Goal: Information Seeking & Learning: Learn about a topic

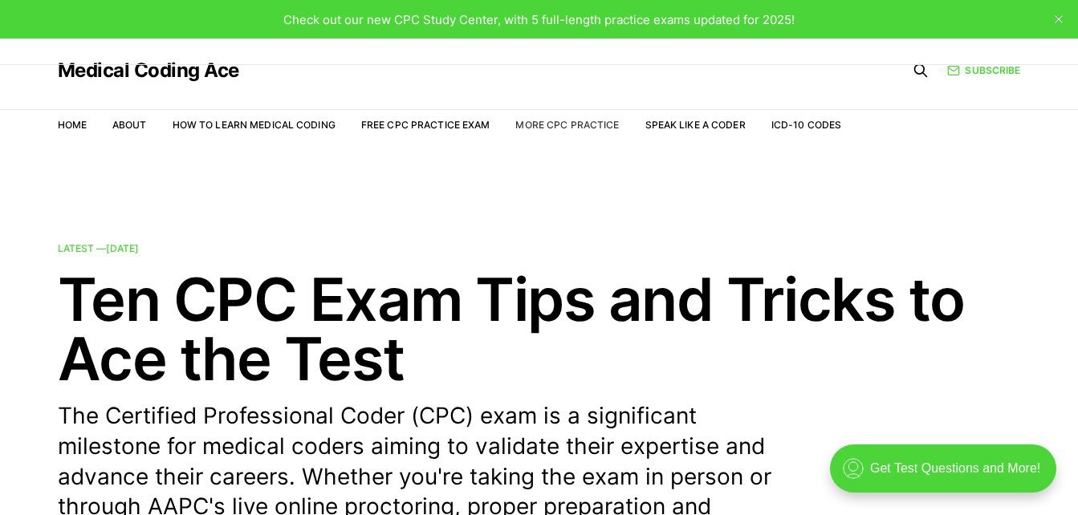
click at [539, 128] on link "More CPC Practice" at bounding box center [567, 125] width 104 height 12
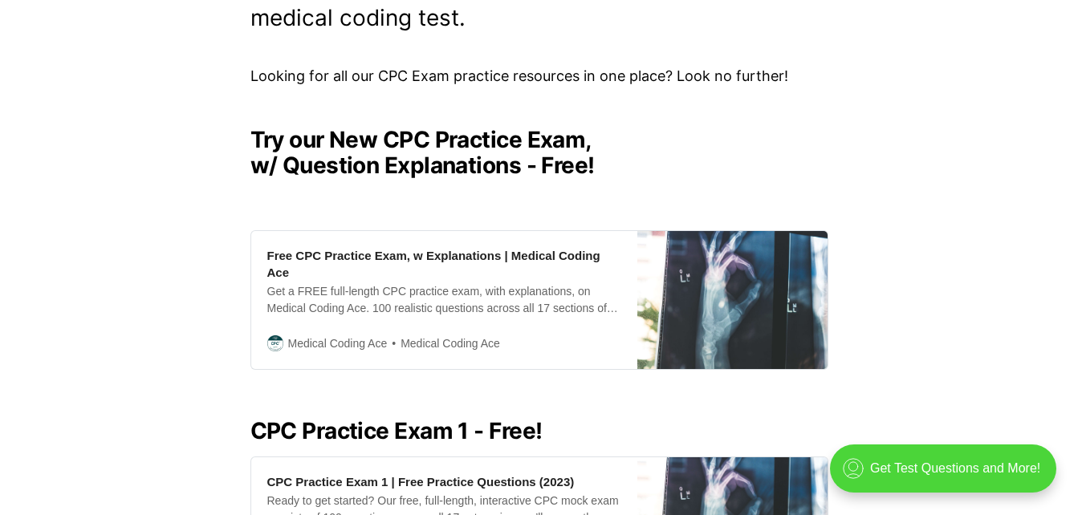
scroll to position [321, 0]
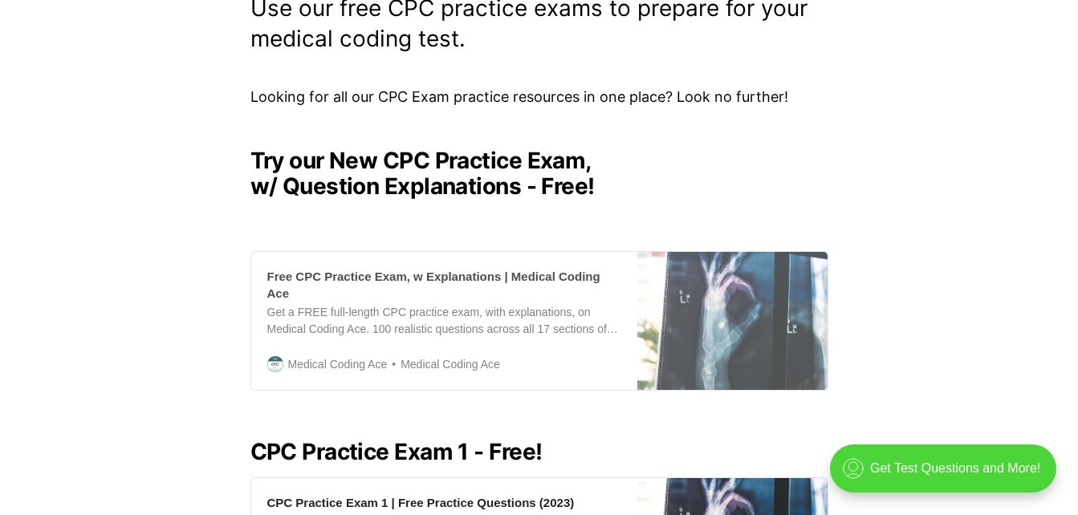
click at [373, 280] on div "Free CPC Practice Exam, w Explanations | Medical Coding Ace" at bounding box center [444, 285] width 354 height 34
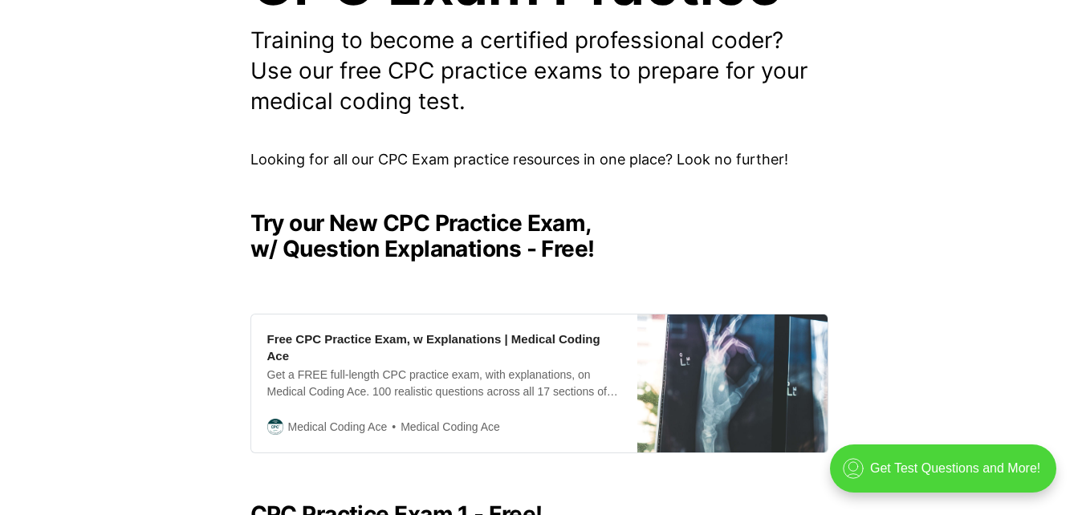
scroll to position [241, 0]
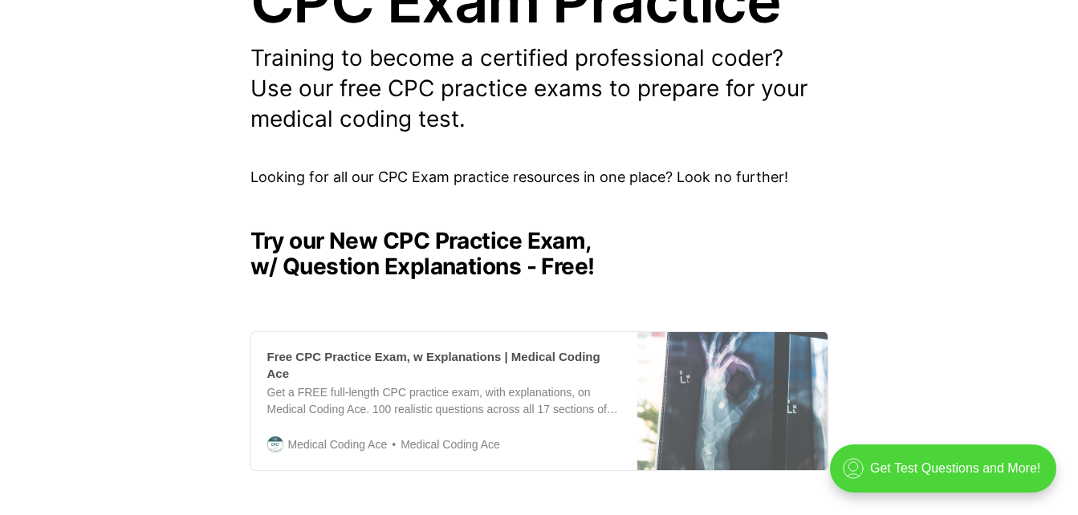
click at [376, 392] on div "Get a FREE full-length CPC practice exam, with explanations, on Medical Coding …" at bounding box center [444, 402] width 354 height 34
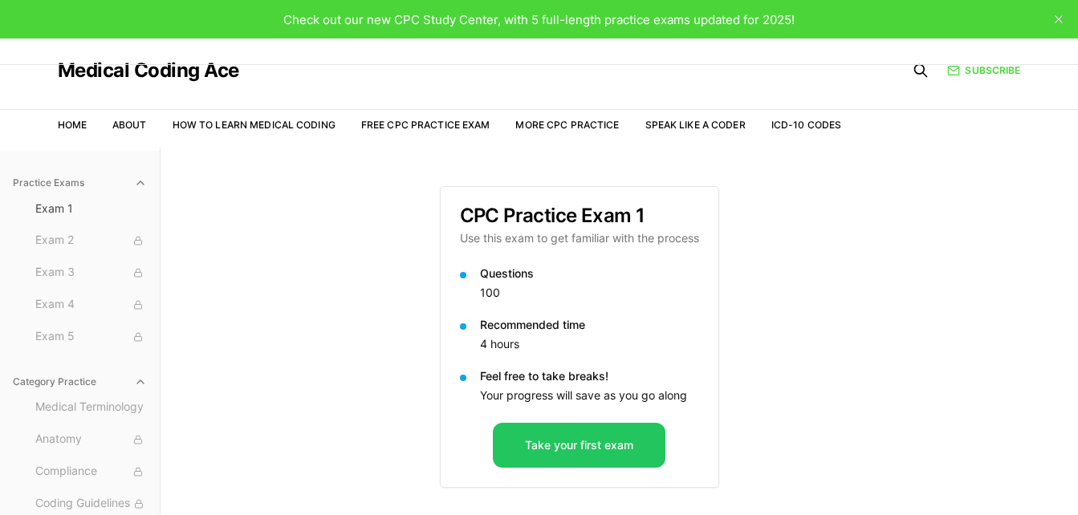
scroll to position [80, 0]
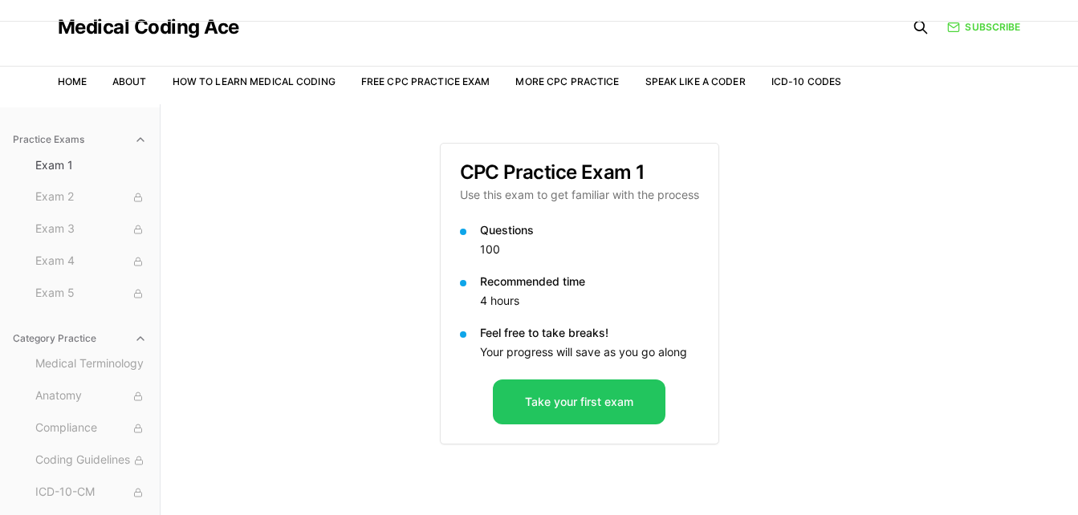
scroll to position [80, 0]
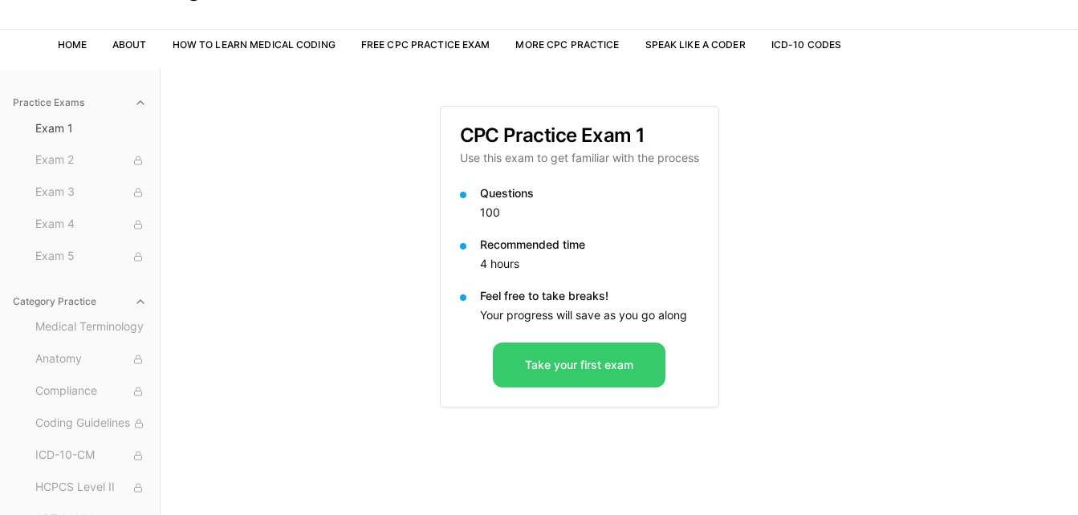
click at [589, 371] on button "Take your first exam" at bounding box center [579, 365] width 173 height 45
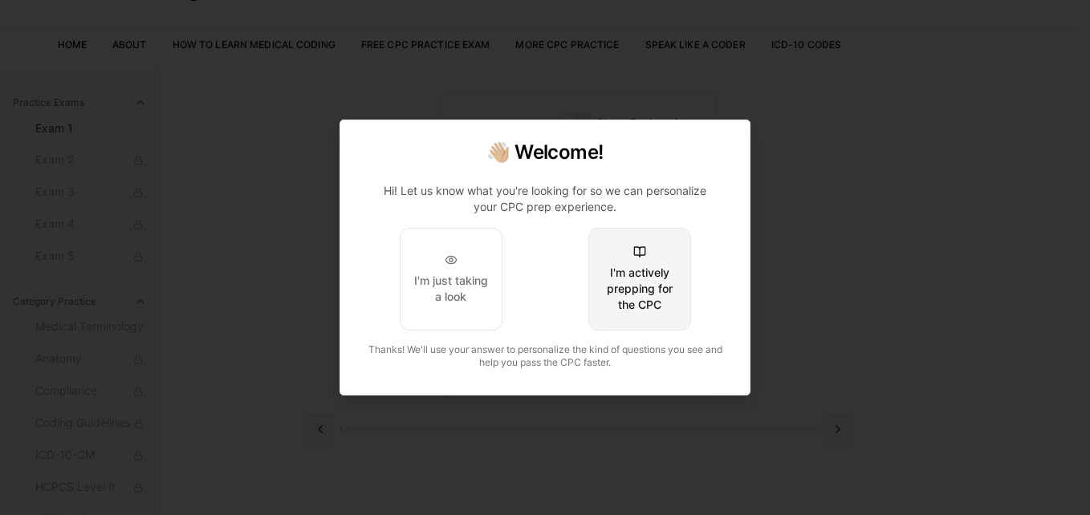
click at [615, 299] on div "I'm actively prepping for the CPC" at bounding box center [639, 289] width 75 height 48
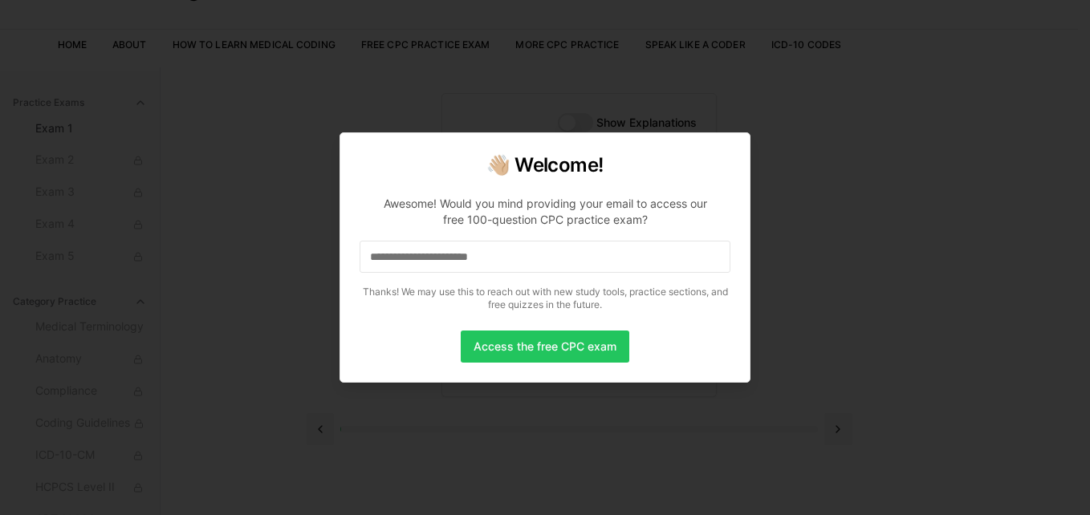
click at [525, 269] on input at bounding box center [545, 257] width 371 height 32
click at [519, 355] on button "Access the free CPC exam" at bounding box center [545, 347] width 169 height 32
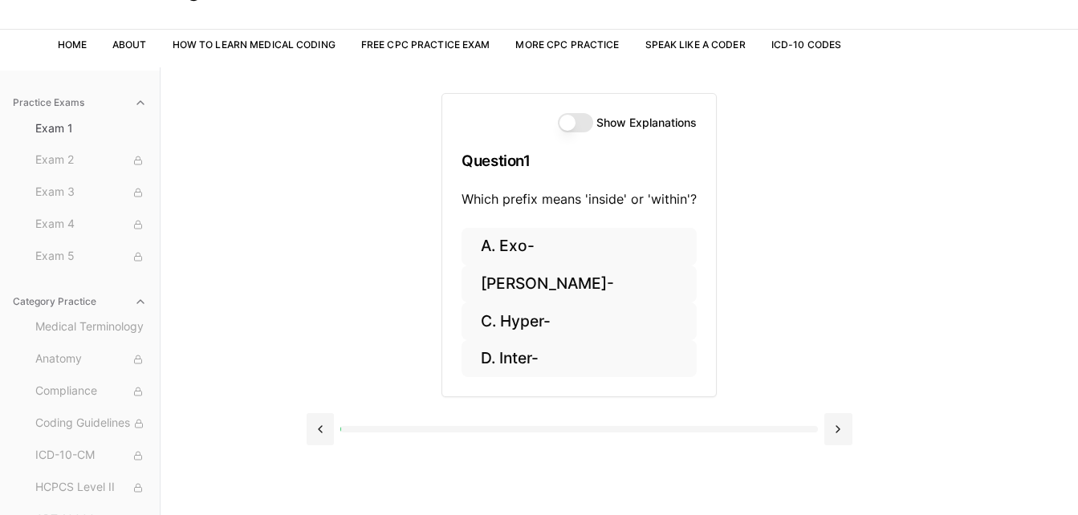
click at [581, 114] on button "Show Explanations" at bounding box center [575, 122] width 35 height 19
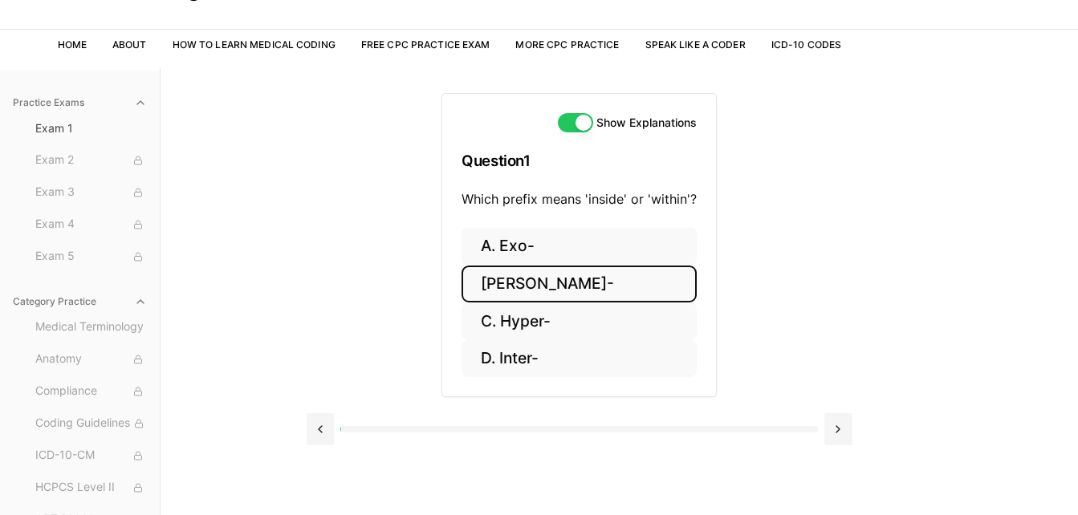
click at [512, 285] on button "[PERSON_NAME]-" at bounding box center [579, 285] width 235 height 38
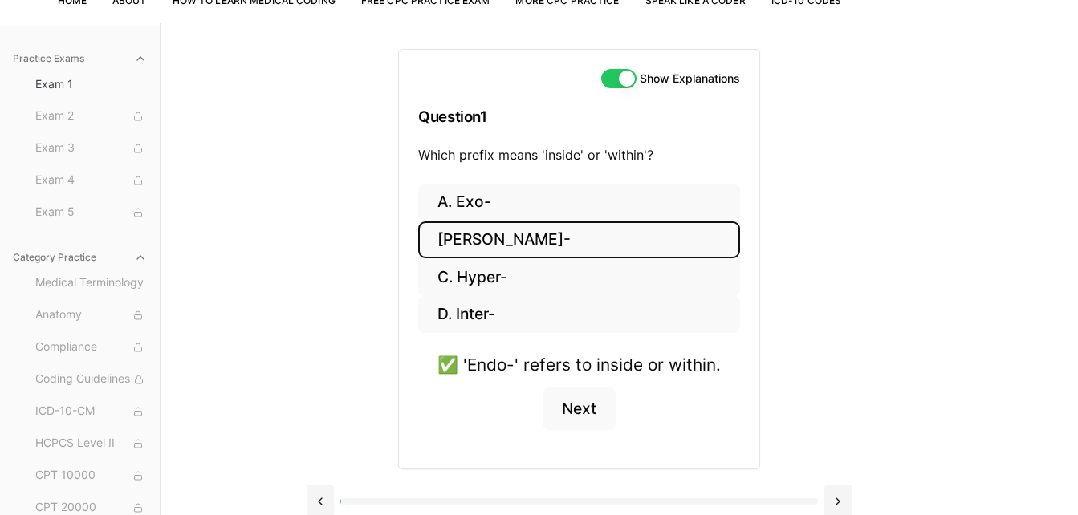
scroll to position [148, 0]
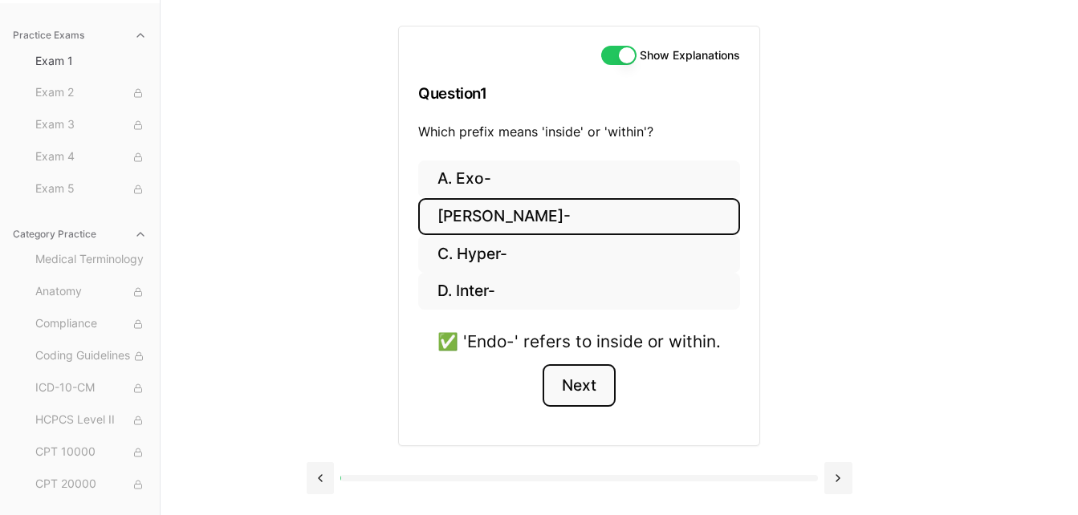
click at [583, 385] on button "Next" at bounding box center [579, 386] width 73 height 43
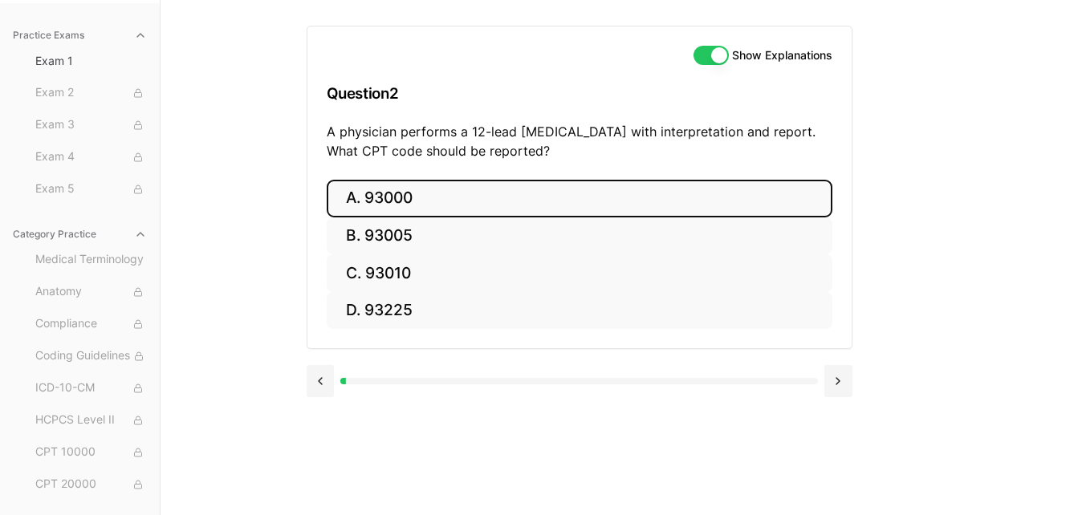
click at [434, 200] on button "A. 93000" at bounding box center [580, 199] width 506 height 38
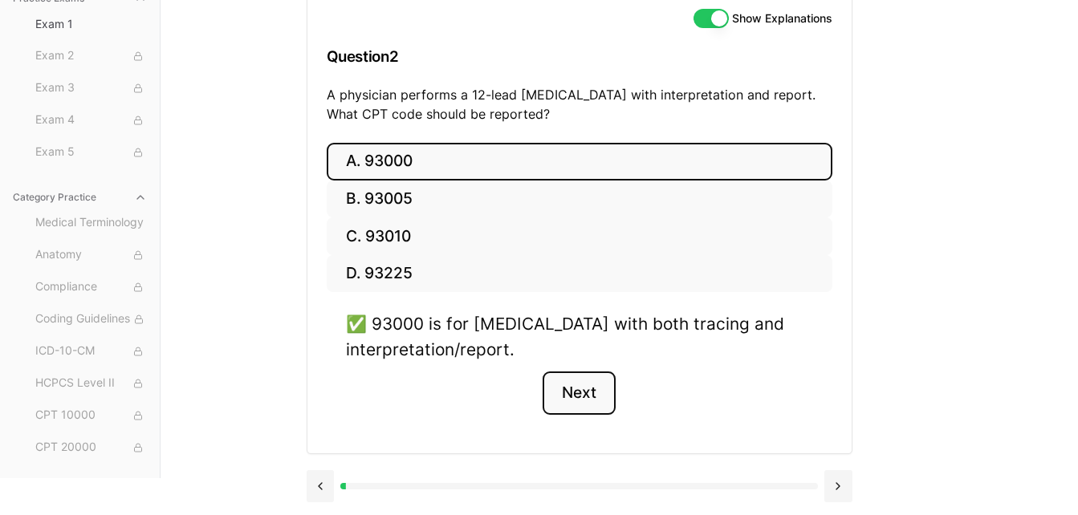
click at [589, 399] on button "Next" at bounding box center [579, 393] width 73 height 43
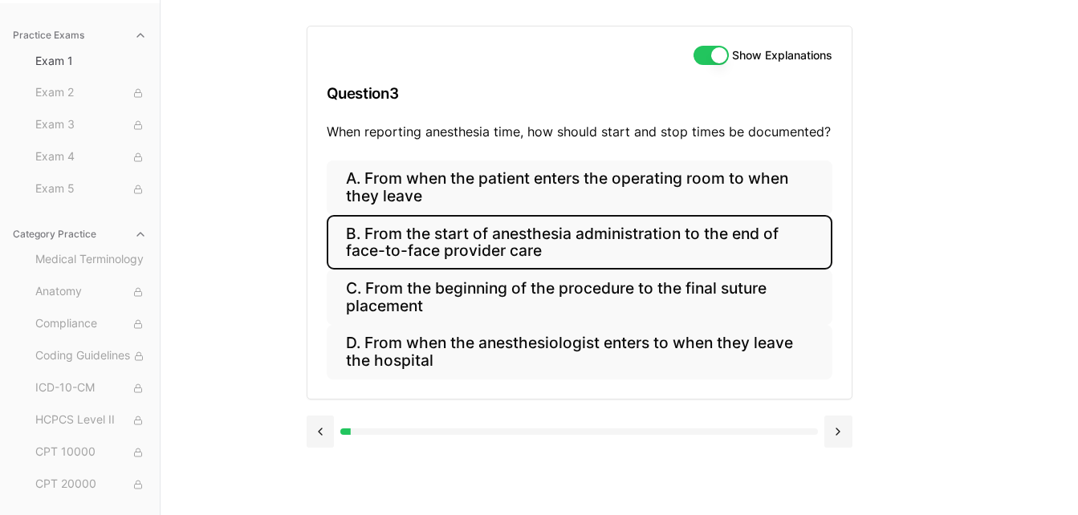
click at [432, 253] on button "B. From the start of anesthesia administration to the end of face-to-face provi…" at bounding box center [580, 242] width 506 height 55
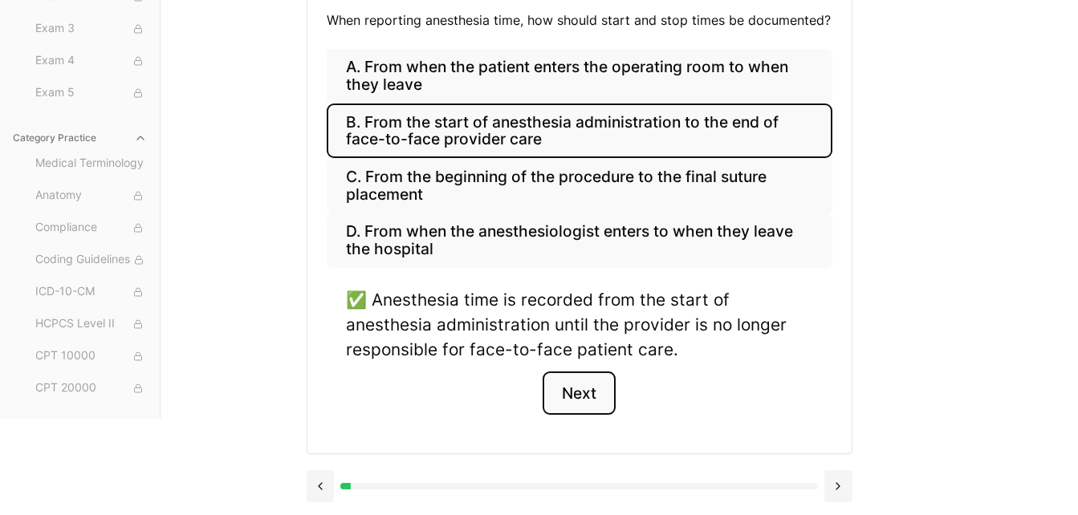
click at [569, 377] on button "Next" at bounding box center [579, 393] width 73 height 43
